Goal: Task Accomplishment & Management: Complete application form

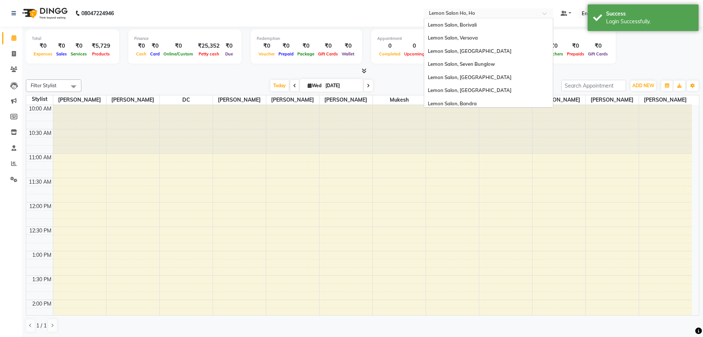
click at [492, 12] on input "text" at bounding box center [481, 13] width 107 height 7
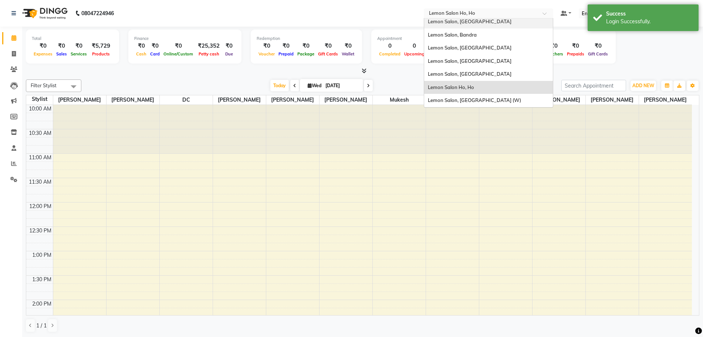
click at [508, 21] on div "Lemon Salon, [GEOGRAPHIC_DATA]" at bounding box center [488, 21] width 129 height 13
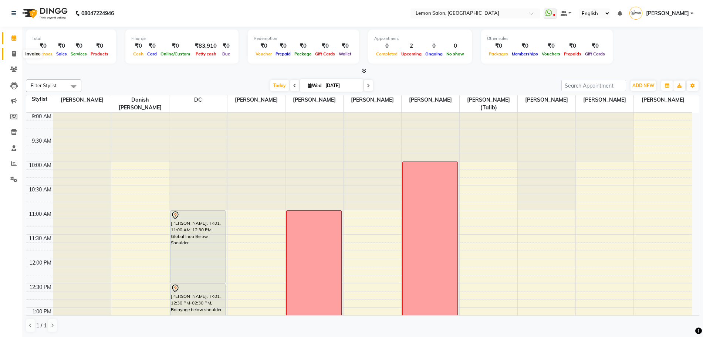
click at [14, 53] on icon at bounding box center [14, 54] width 4 height 6
select select "service"
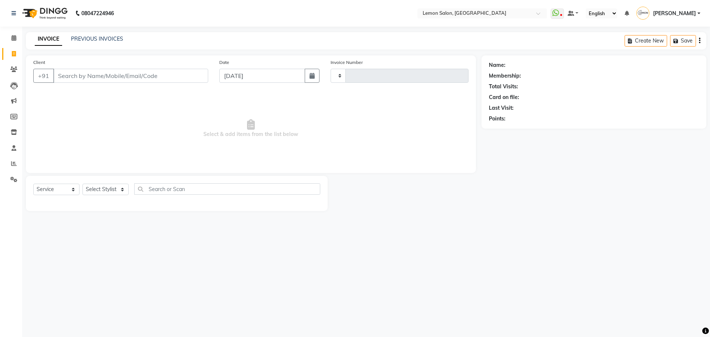
type input "1611"
select select "569"
click at [83, 69] on input "Client" at bounding box center [130, 76] width 155 height 14
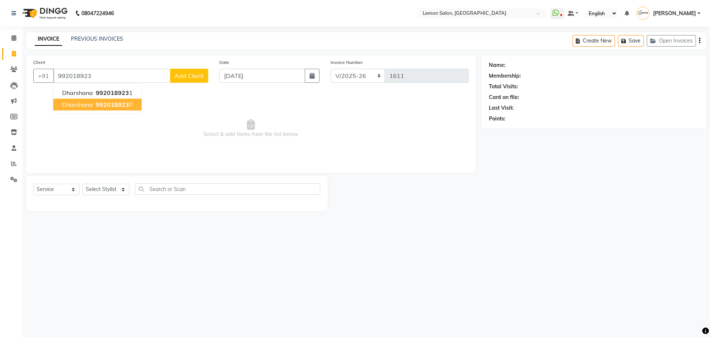
click at [82, 110] on button "Dharshana 992018923 0" at bounding box center [97, 105] width 88 height 12
type input "9920189230"
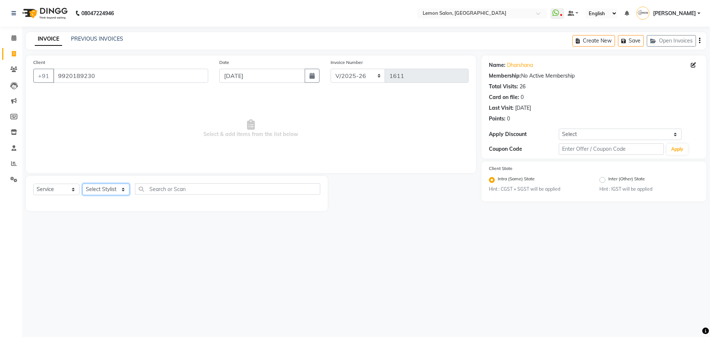
click at [105, 191] on select "Select Stylist Arun Arndive Danish Mansoori DC Faheem Malik Kajal Pawar Manisha…" at bounding box center [106, 189] width 47 height 11
select select "7385"
click at [83, 184] on select "Select Stylist Arun Arndive Danish Mansoori DC Faheem Malik Kajal Pawar Manisha…" at bounding box center [106, 189] width 47 height 11
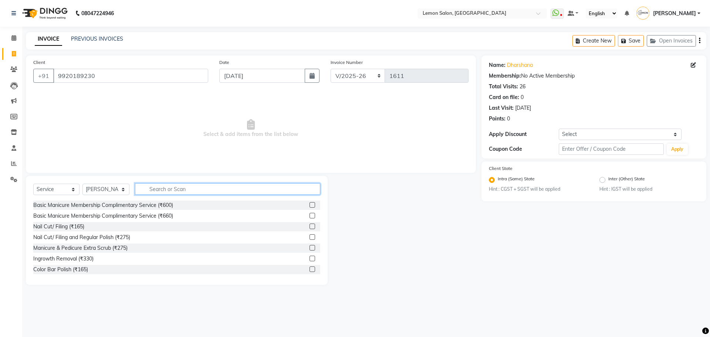
click at [177, 189] on input "text" at bounding box center [227, 189] width 185 height 11
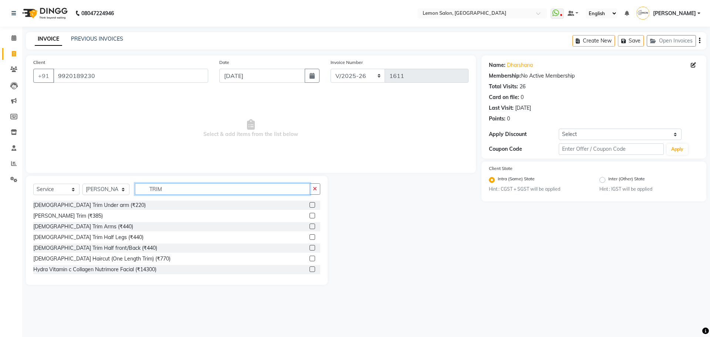
type input "TRIM"
click at [310, 259] on label at bounding box center [313, 259] width 6 height 6
click at [310, 259] on input "checkbox" at bounding box center [312, 259] width 5 height 5
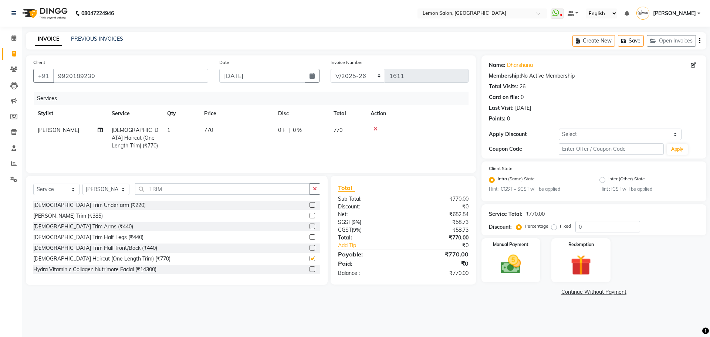
checkbox input "false"
click at [157, 189] on input "TRIM" at bounding box center [222, 189] width 175 height 11
click at [519, 263] on img at bounding box center [511, 265] width 34 height 24
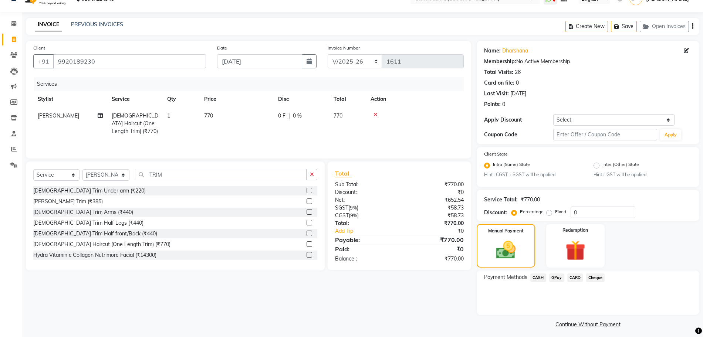
scroll to position [18, 0]
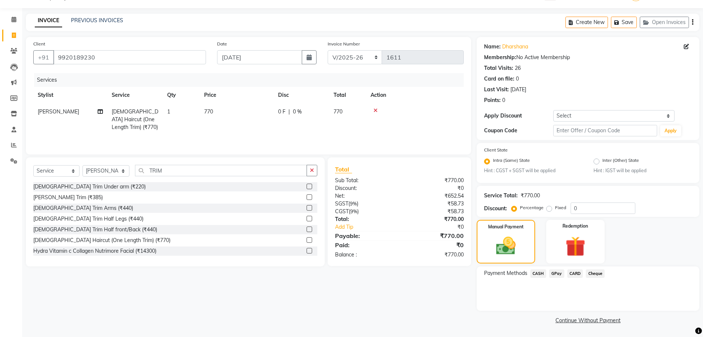
click at [560, 276] on span "GPay" at bounding box center [556, 274] width 15 height 9
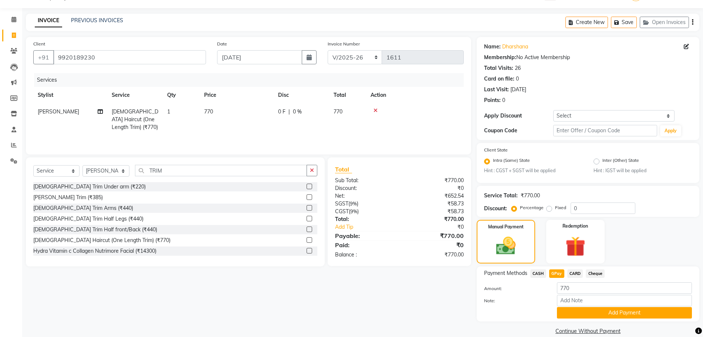
click at [583, 319] on div "Payment Methods CASH GPay CARD Cheque Amount: 770 Note: Add Payment" at bounding box center [588, 294] width 223 height 55
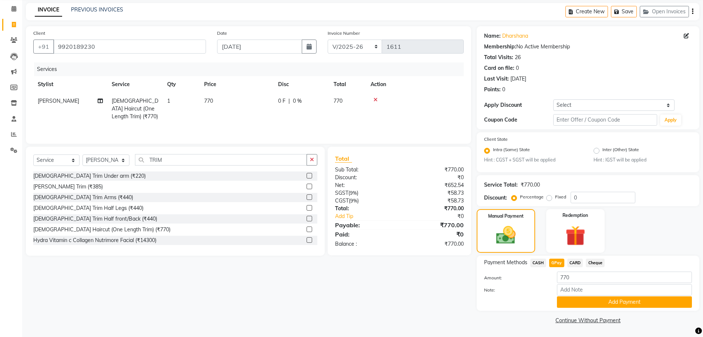
click at [586, 309] on div "Payment Methods CASH GPay CARD Cheque Amount: 770 Note: Add Payment" at bounding box center [588, 283] width 223 height 55
click at [602, 302] on button "Add Payment" at bounding box center [624, 302] width 135 height 11
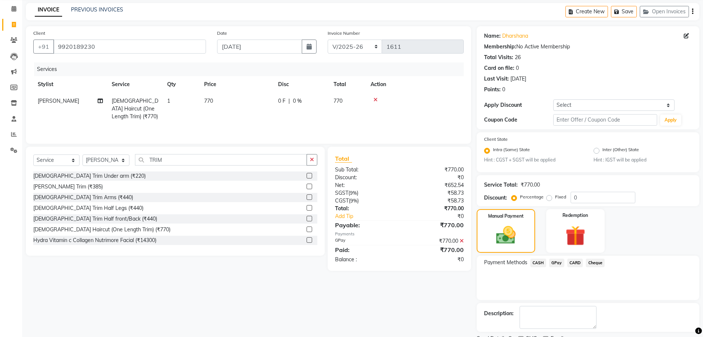
scroll to position [60, 0]
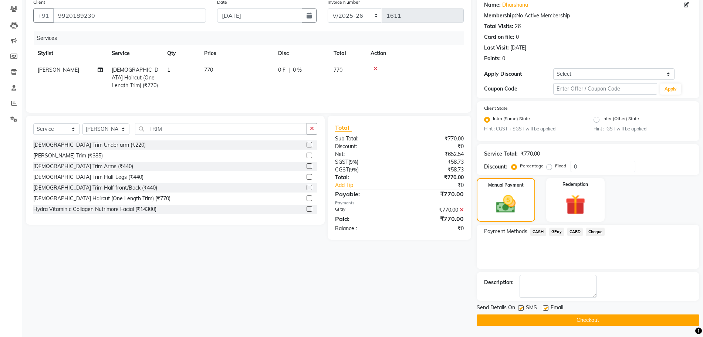
click at [609, 323] on button "Checkout" at bounding box center [588, 320] width 223 height 11
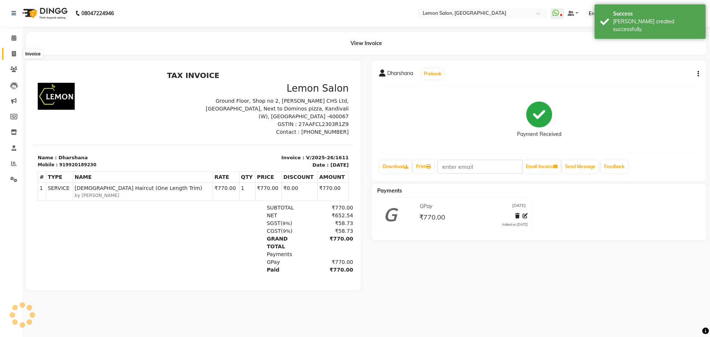
click at [14, 54] on icon at bounding box center [14, 54] width 4 height 6
select select "569"
select select "service"
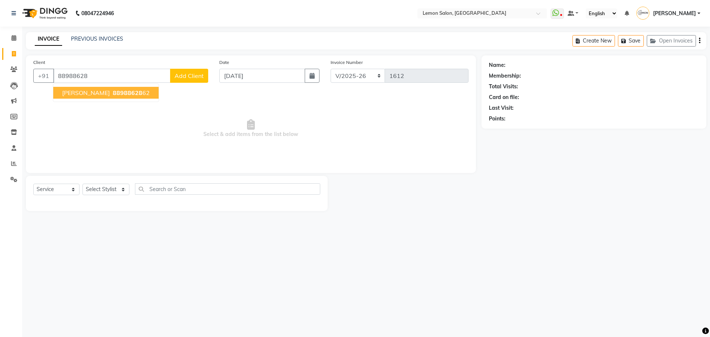
click at [113, 92] on span "88988628" at bounding box center [128, 92] width 30 height 7
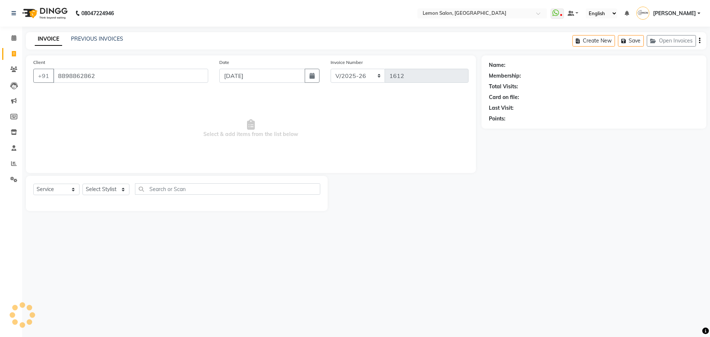
type input "8898862862"
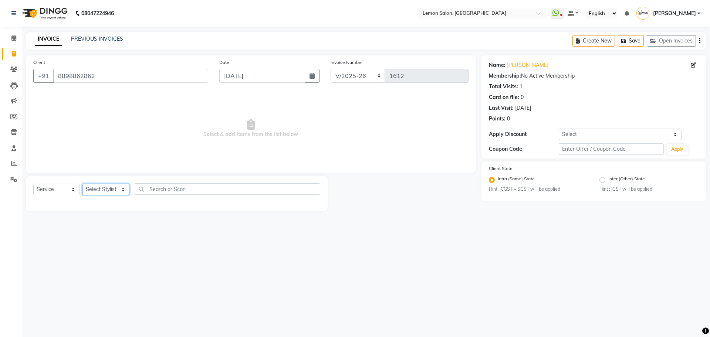
click at [101, 191] on select "Select Stylist Arun Arndive Danish Mansoori DC Faheem Malik Kajal Pawar Manisha…" at bounding box center [106, 189] width 47 height 11
select select "66497"
click at [83, 184] on select "Select Stylist Arun Arndive Danish Mansoori DC Faheem Malik Kajal Pawar Manisha…" at bounding box center [106, 189] width 47 height 11
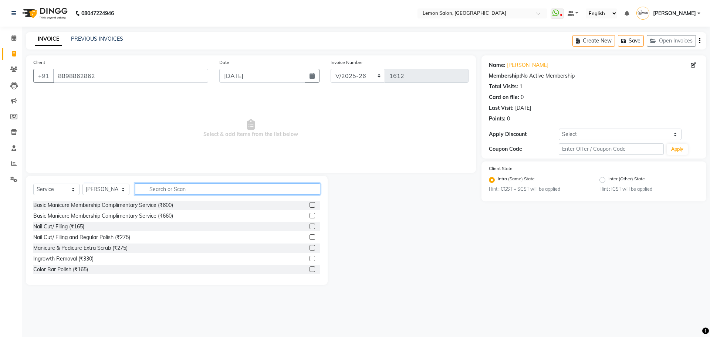
click at [188, 189] on input "text" at bounding box center [227, 189] width 185 height 11
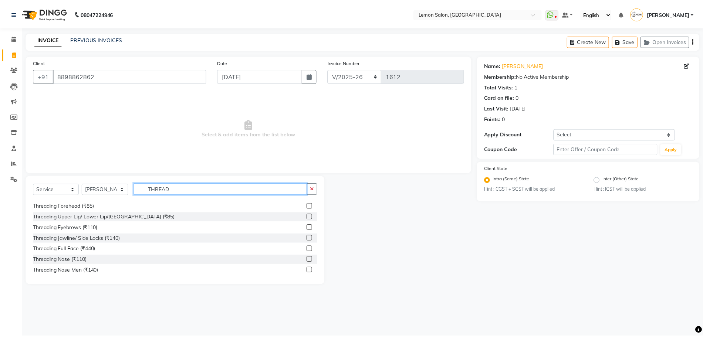
scroll to position [55, 0]
type input "THREAD"
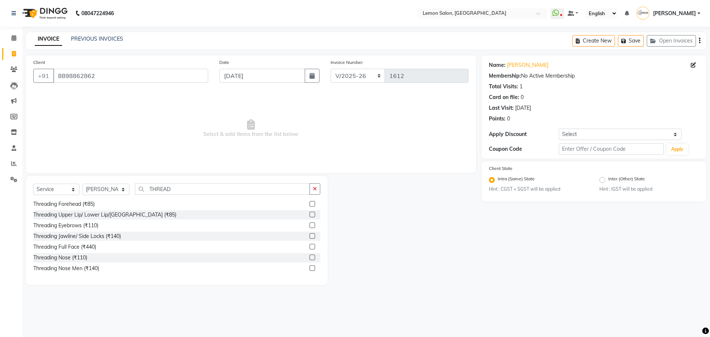
click at [310, 228] on label at bounding box center [313, 226] width 6 height 6
click at [310, 228] on input "checkbox" at bounding box center [312, 225] width 5 height 5
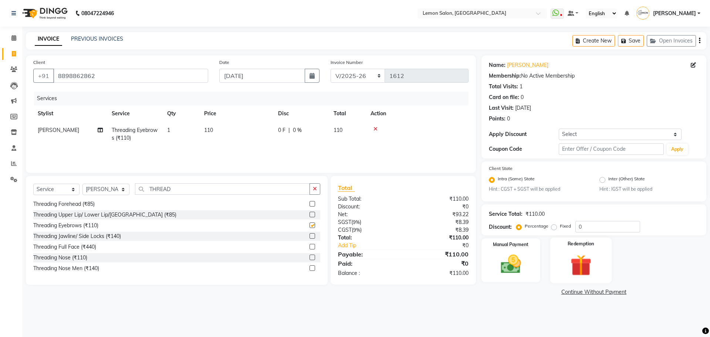
checkbox input "false"
click at [535, 263] on div "Manual Payment" at bounding box center [510, 261] width 61 height 46
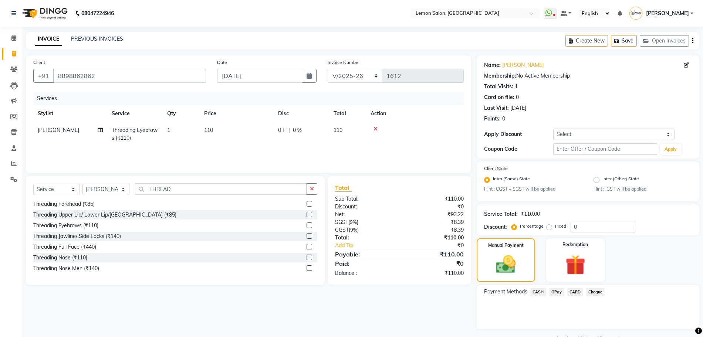
click at [558, 290] on span "GPay" at bounding box center [556, 292] width 15 height 9
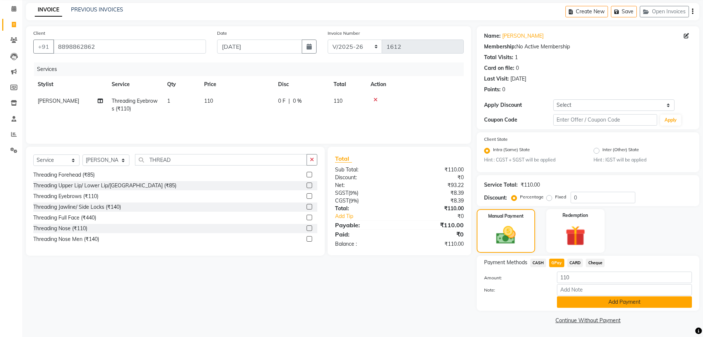
click at [604, 297] on button "Add Payment" at bounding box center [624, 302] width 135 height 11
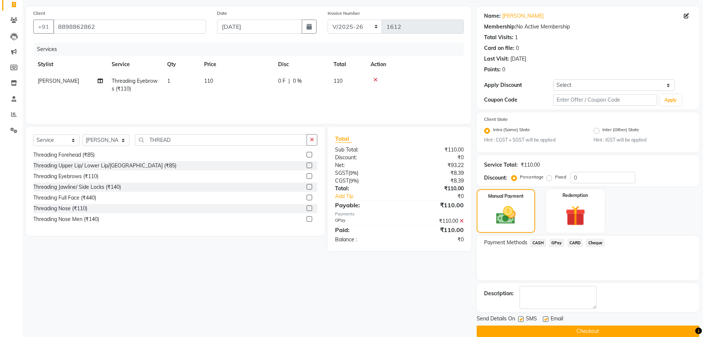
scroll to position [60, 0]
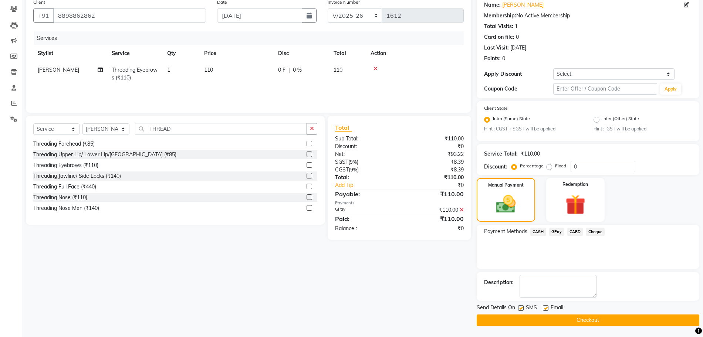
click at [606, 320] on button "Checkout" at bounding box center [588, 320] width 223 height 11
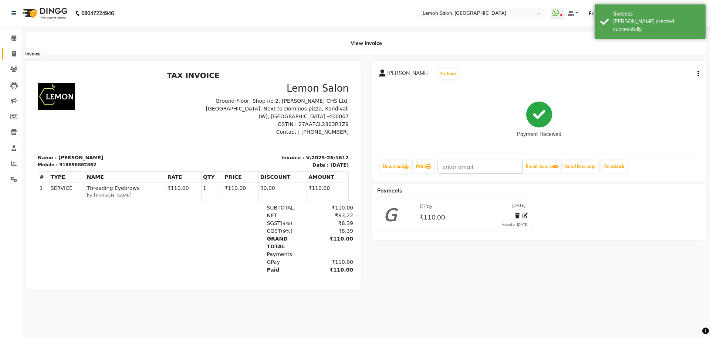
click at [13, 56] on icon at bounding box center [14, 54] width 4 height 6
select select "service"
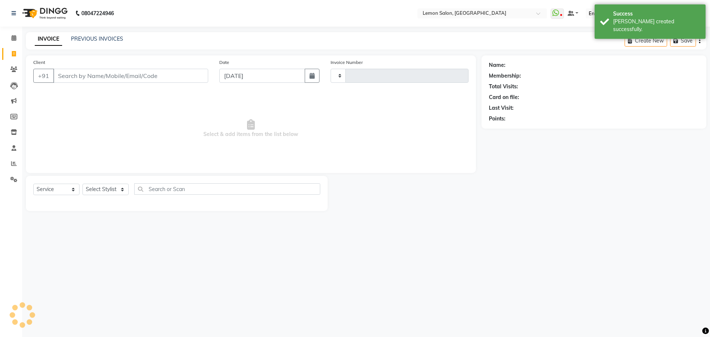
type input "1613"
select select "569"
click at [83, 73] on input "Client" at bounding box center [130, 76] width 155 height 14
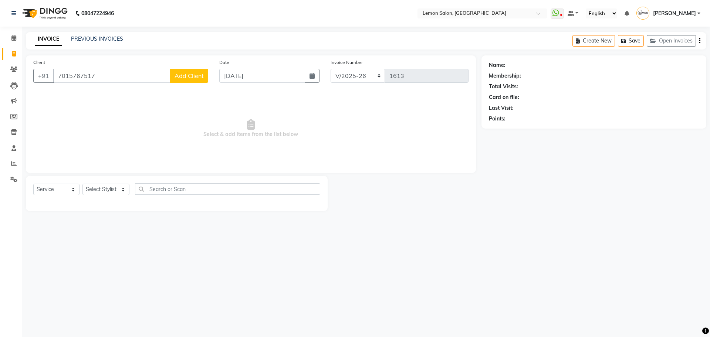
click at [73, 73] on input "7015767517" at bounding box center [111, 76] width 117 height 14
type input "7045767517"
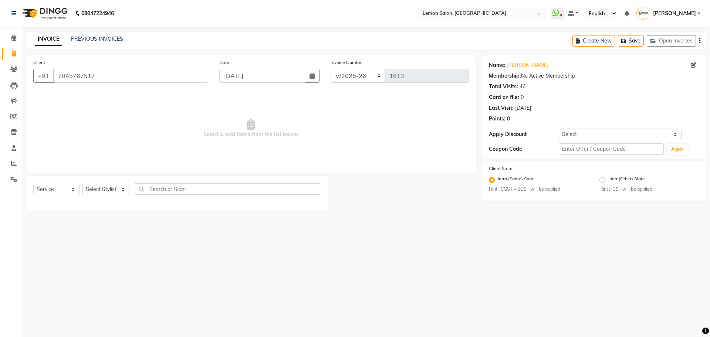
click at [172, 122] on span "Select & add items from the list below" at bounding box center [250, 129] width 435 height 74
click at [93, 187] on select "Select Stylist Arun Arndive Danish Mansoori DC Faheem Malik Kajal Pawar Manisha…" at bounding box center [106, 189] width 47 height 11
select select "7385"
click at [83, 184] on select "Select Stylist Arun Arndive Danish Mansoori DC Faheem Malik Kajal Pawar Manisha…" at bounding box center [106, 189] width 47 height 11
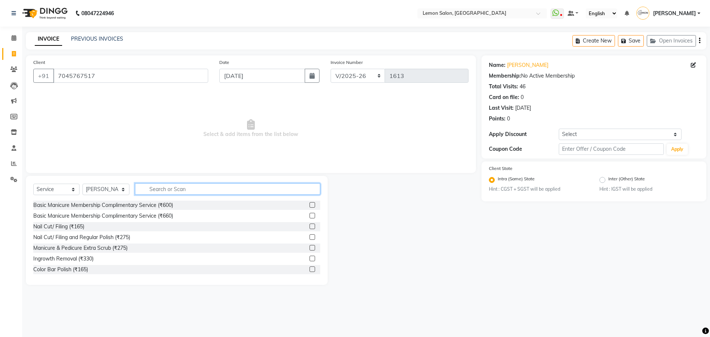
click at [167, 190] on input "text" at bounding box center [227, 189] width 185 height 11
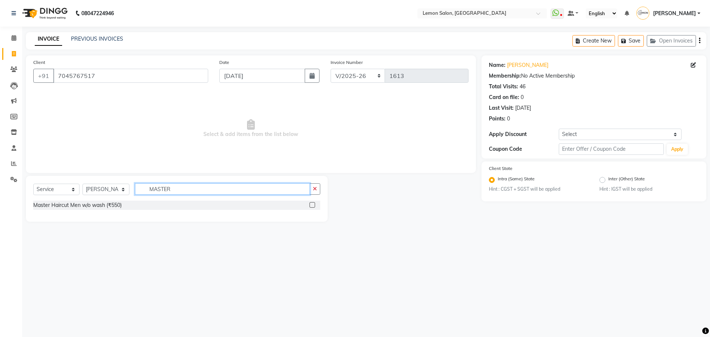
type input "MASTER"
click at [313, 206] on label at bounding box center [313, 205] width 6 height 6
click at [313, 206] on input "checkbox" at bounding box center [312, 205] width 5 height 5
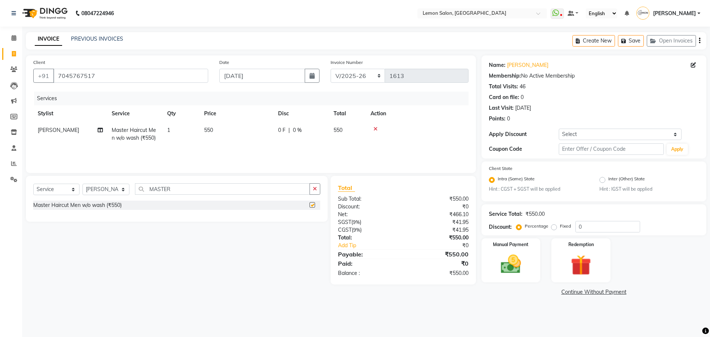
checkbox input "false"
click at [167, 190] on input "MASTER" at bounding box center [222, 189] width 175 height 11
click at [513, 272] on img at bounding box center [511, 265] width 34 height 24
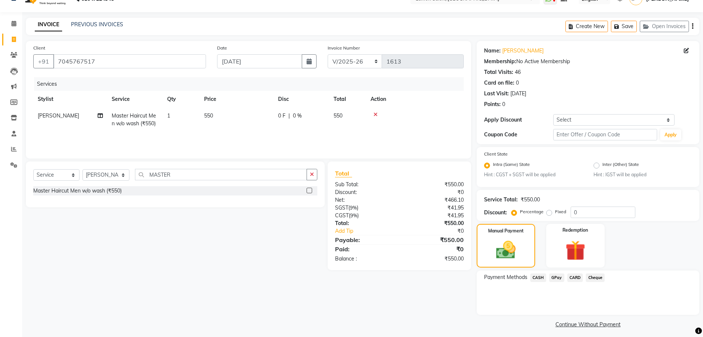
scroll to position [18, 0]
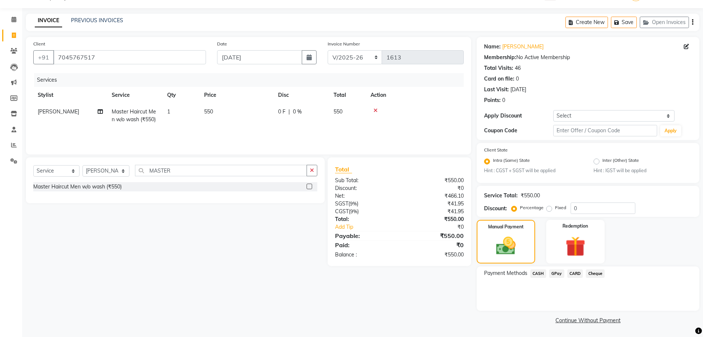
click at [555, 274] on span "GPay" at bounding box center [556, 274] width 15 height 9
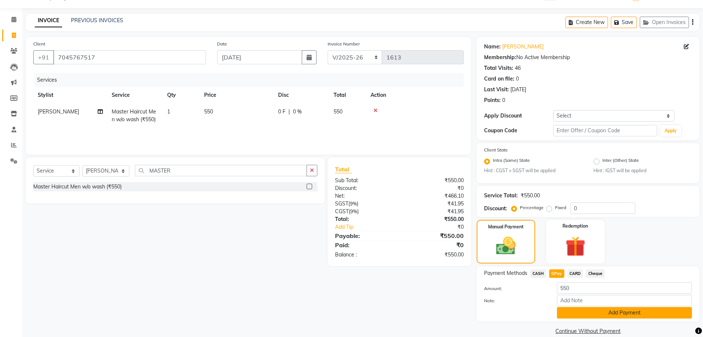
click at [573, 317] on button "Add Payment" at bounding box center [624, 312] width 135 height 11
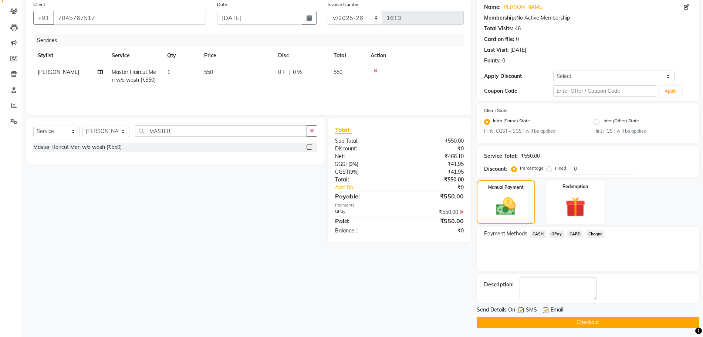
scroll to position [60, 0]
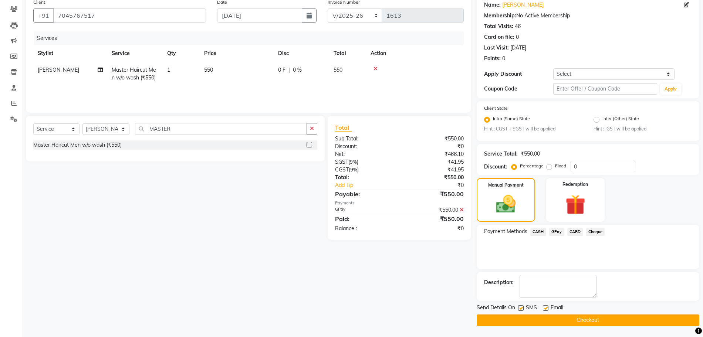
click at [585, 317] on button "Checkout" at bounding box center [588, 320] width 223 height 11
click at [583, 321] on button "Checkout" at bounding box center [588, 320] width 223 height 11
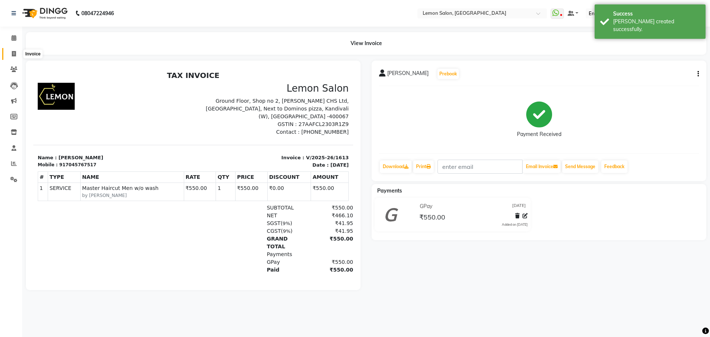
click at [16, 57] on span at bounding box center [13, 54] width 13 height 9
select select "service"
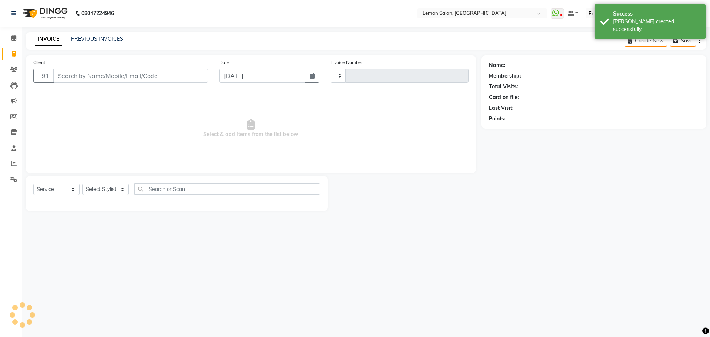
type input "1614"
select select "569"
click at [106, 35] on div "PREVIOUS INVOICES" at bounding box center [97, 39] width 52 height 8
click at [105, 43] on div "INVOICE PREVIOUS INVOICES" at bounding box center [79, 39] width 106 height 9
click at [111, 36] on link "PREVIOUS INVOICES" at bounding box center [97, 39] width 52 height 7
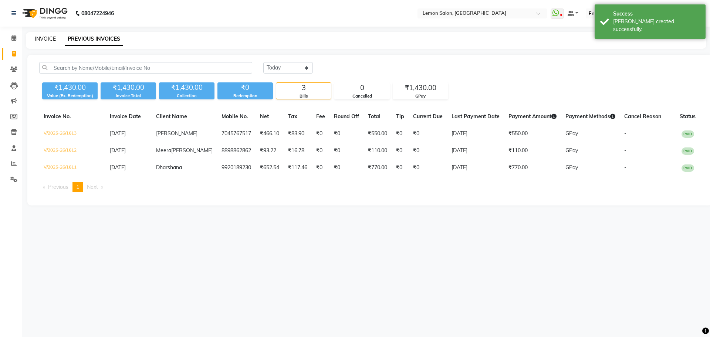
click at [47, 37] on link "INVOICE" at bounding box center [45, 39] width 21 height 7
select select "569"
select select "service"
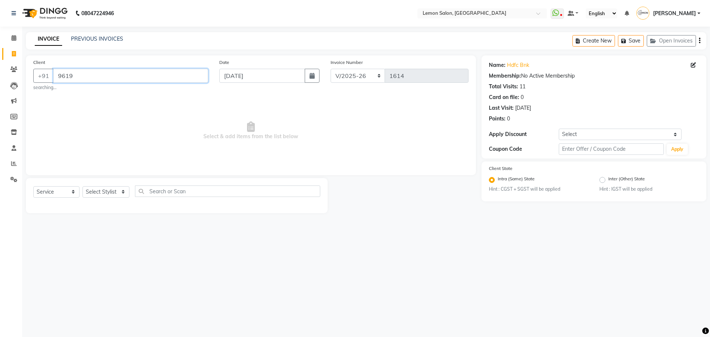
click at [63, 77] on input "9619" at bounding box center [130, 76] width 155 height 14
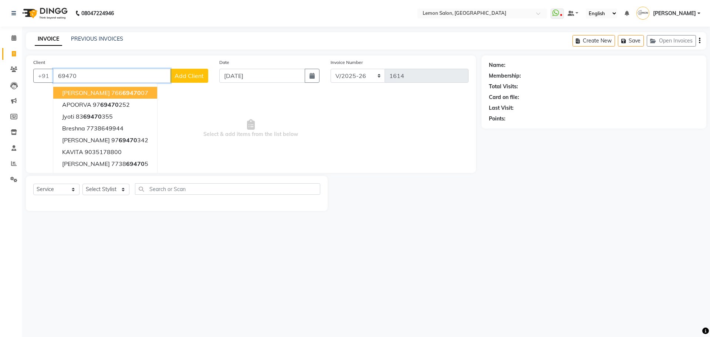
click at [59, 74] on input "69470" at bounding box center [111, 76] width 117 height 14
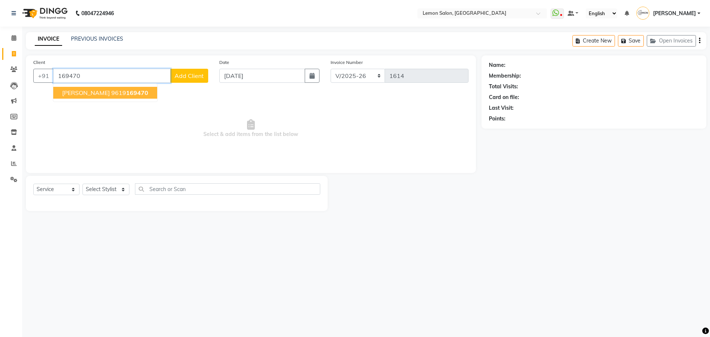
click at [94, 91] on span "Viral Pandya" at bounding box center [86, 92] width 48 height 7
type input "9619169470"
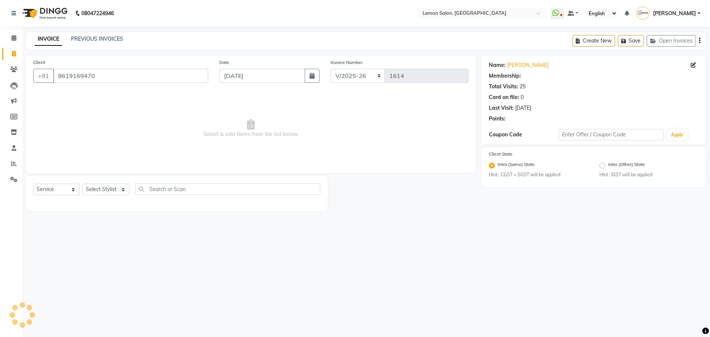
select select "1: Object"
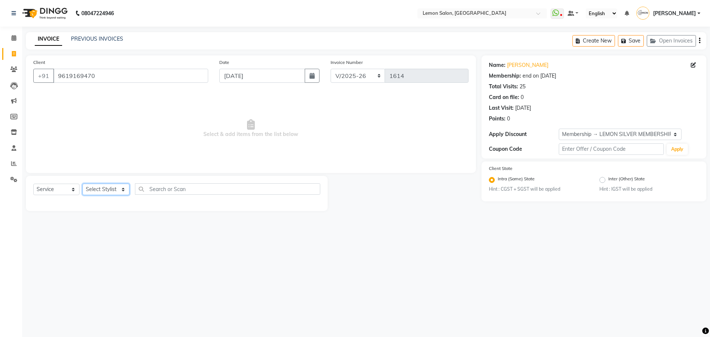
click at [91, 187] on select "Select Stylist Arun Arndive Danish Mansoori DC Faheem Malik Kajal Pawar Manisha…" at bounding box center [106, 189] width 47 height 11
select select "7385"
click at [83, 184] on select "Select Stylist Arun Arndive Danish Mansoori DC Faheem Malik Kajal Pawar Manisha…" at bounding box center [106, 189] width 47 height 11
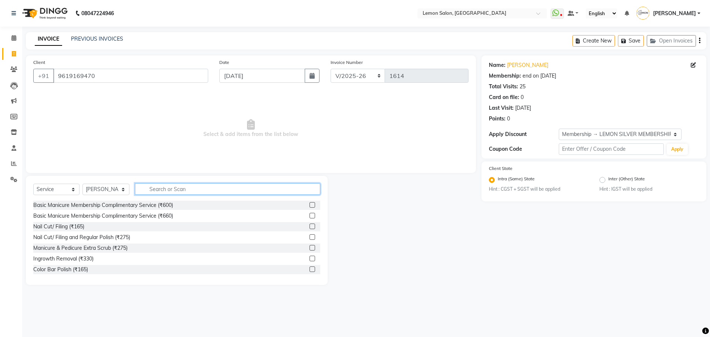
click at [154, 192] on input "text" at bounding box center [227, 189] width 185 height 11
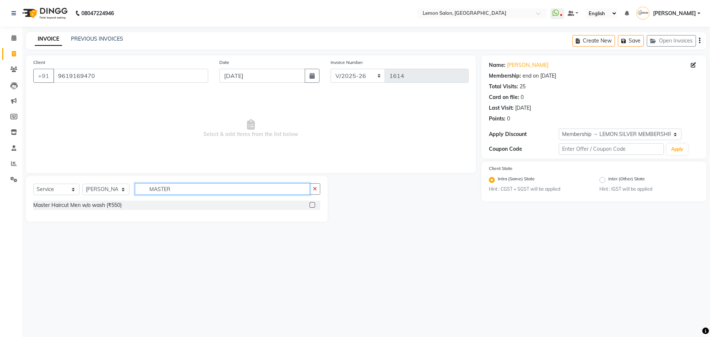
type input "MASTER"
click at [313, 205] on label at bounding box center [313, 205] width 6 height 6
click at [313, 205] on input "checkbox" at bounding box center [312, 205] width 5 height 5
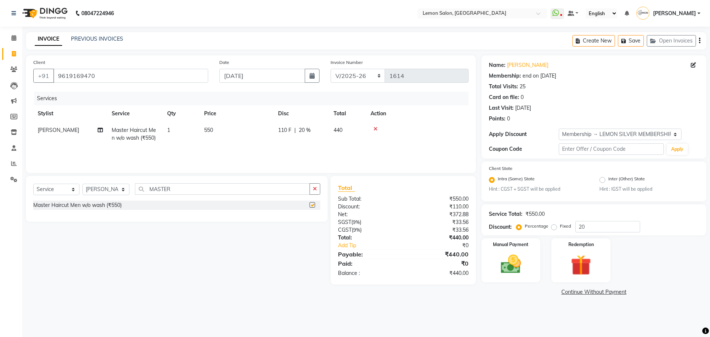
checkbox input "false"
click at [525, 258] on img at bounding box center [511, 265] width 34 height 24
click at [555, 292] on span "GPay" at bounding box center [556, 292] width 15 height 9
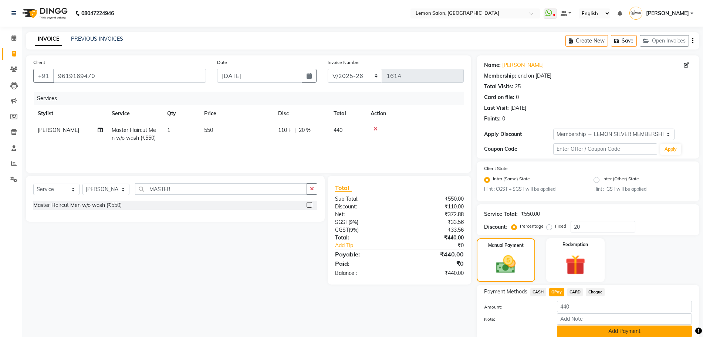
click at [573, 329] on button "Add Payment" at bounding box center [624, 331] width 135 height 11
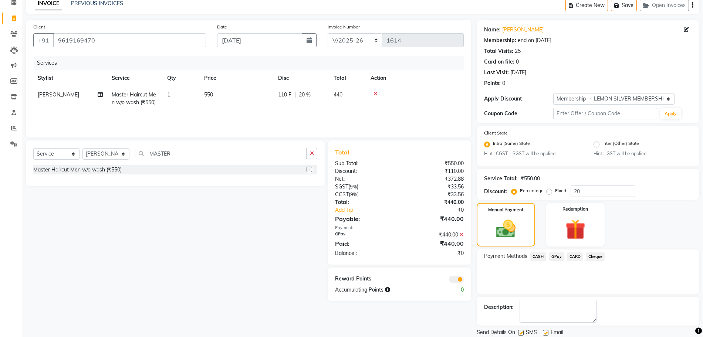
scroll to position [60, 0]
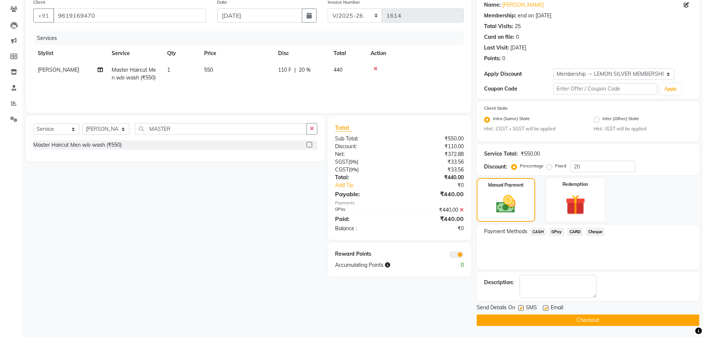
click at [587, 323] on button "Checkout" at bounding box center [588, 320] width 223 height 11
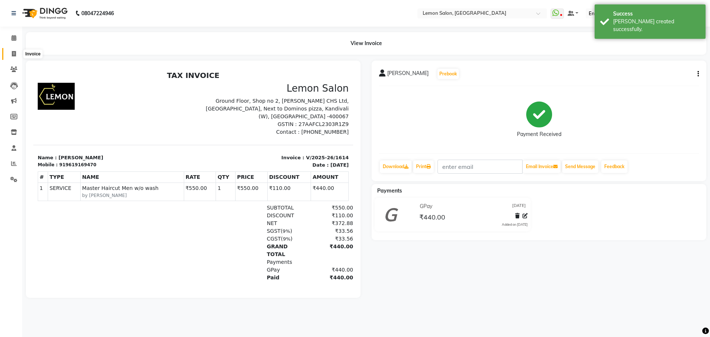
click at [12, 53] on icon at bounding box center [14, 54] width 4 height 6
select select "569"
select select "service"
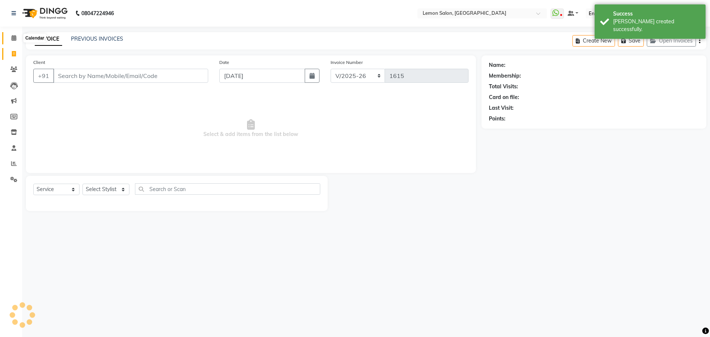
click at [14, 38] on icon at bounding box center [13, 38] width 5 height 6
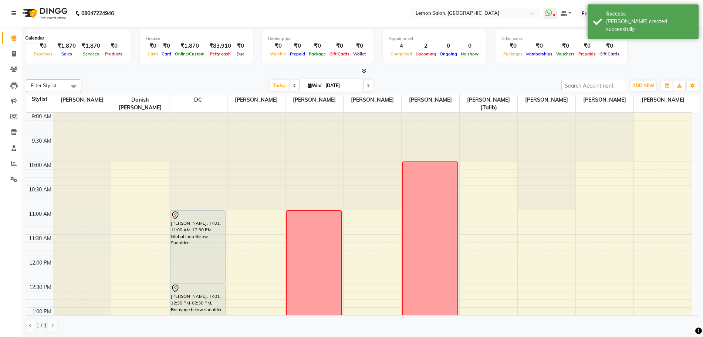
click at [14, 38] on icon at bounding box center [13, 38] width 5 height 6
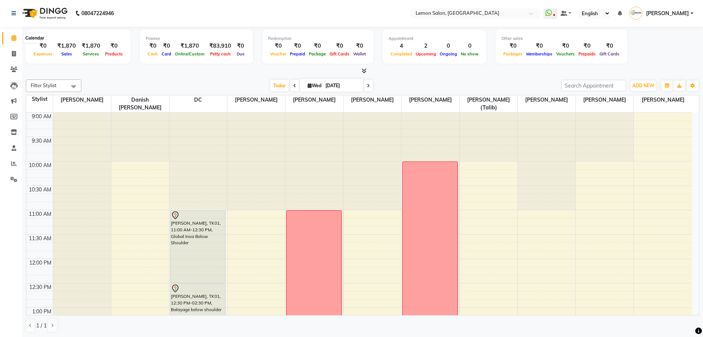
click at [12, 39] on icon at bounding box center [13, 38] width 5 height 6
click at [11, 161] on icon at bounding box center [14, 164] width 6 height 6
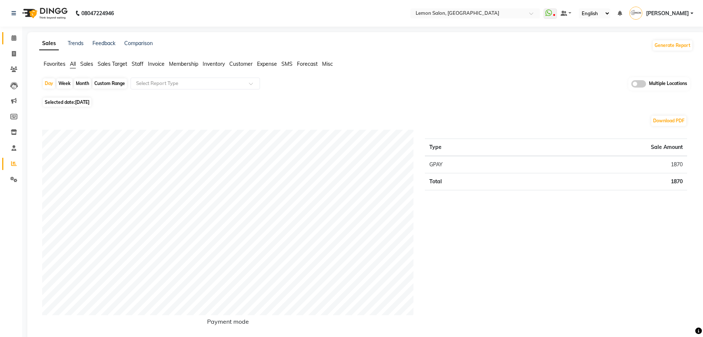
click at [10, 38] on span at bounding box center [13, 38] width 13 height 9
